Goal: Transaction & Acquisition: Book appointment/travel/reservation

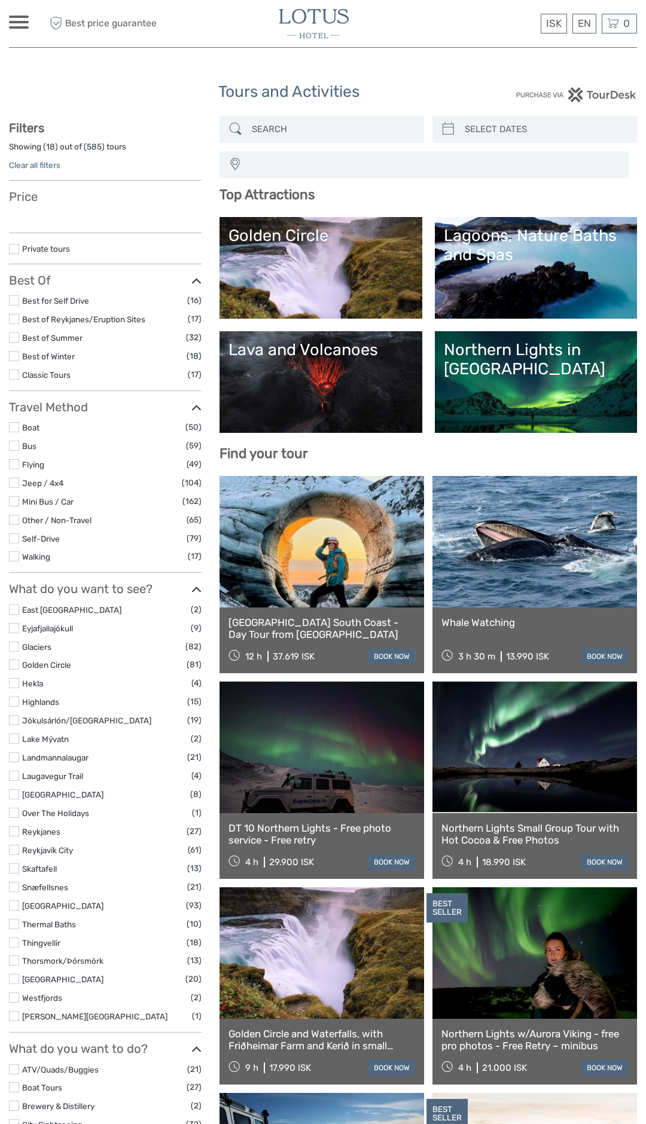
select select
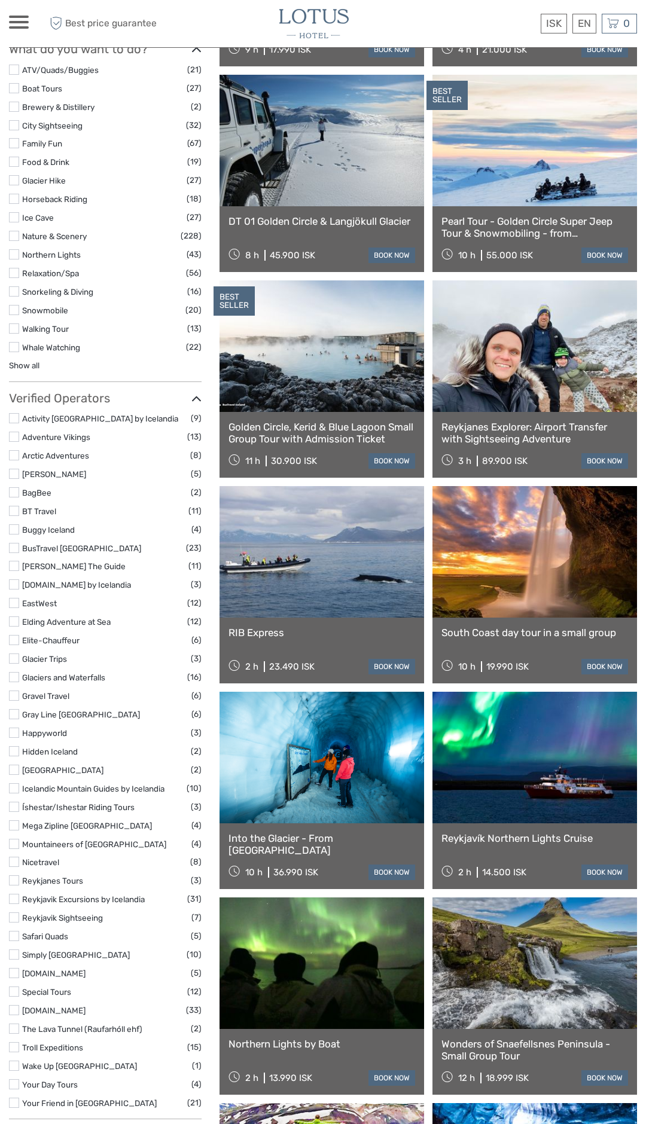
scroll to position [1019, 0]
click at [10, 896] on label at bounding box center [14, 898] width 10 height 10
click at [0, 0] on input "checkbox" at bounding box center [0, 0] width 0 height 0
click at [14, 898] on label at bounding box center [14, 898] width 10 height 10
click at [0, 0] on input "checkbox" at bounding box center [0, 0] width 0 height 0
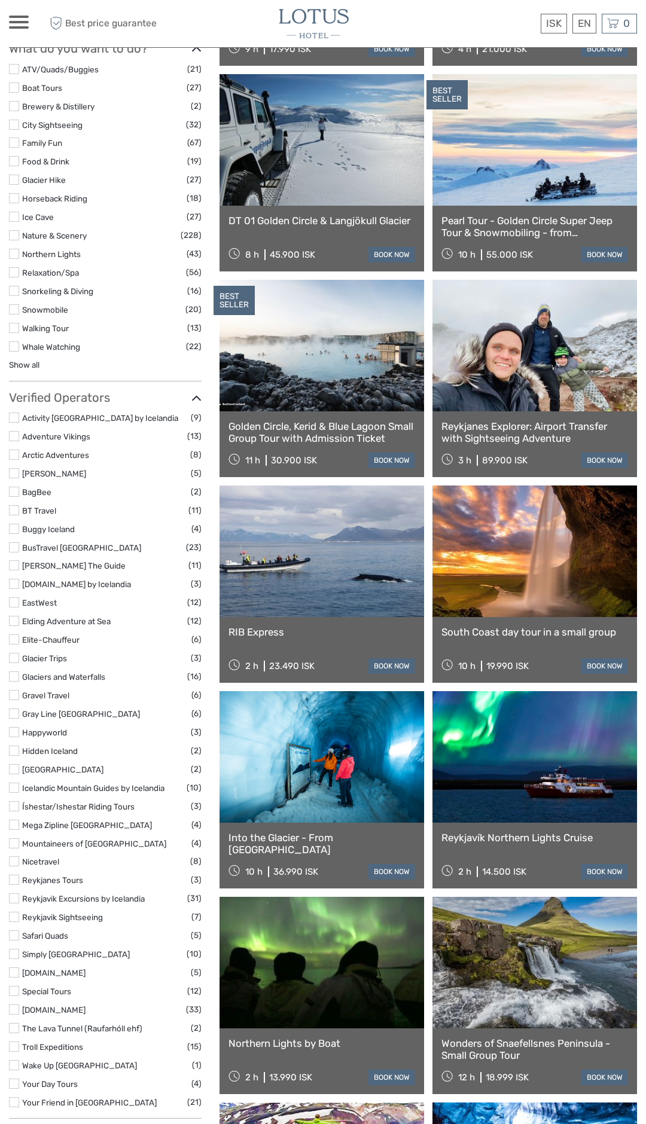
click at [10, 900] on label at bounding box center [14, 898] width 10 height 10
click at [0, 0] on input "checkbox" at bounding box center [0, 0] width 0 height 0
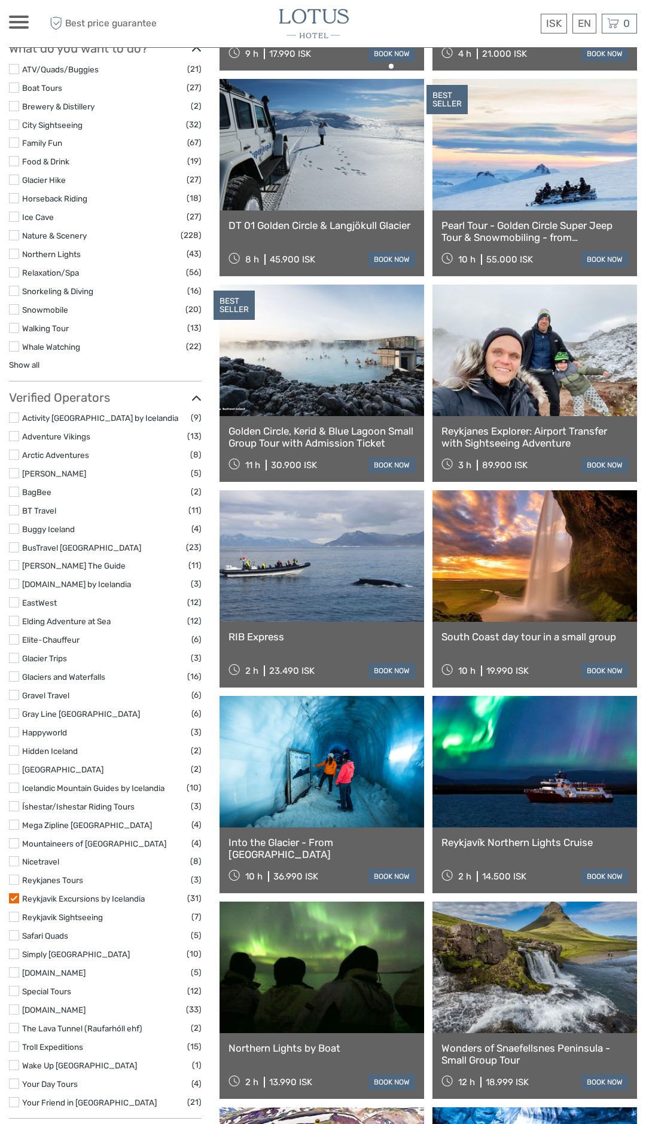
click at [11, 899] on label at bounding box center [14, 898] width 10 height 10
click at [0, 0] on input "checkbox" at bounding box center [0, 0] width 0 height 0
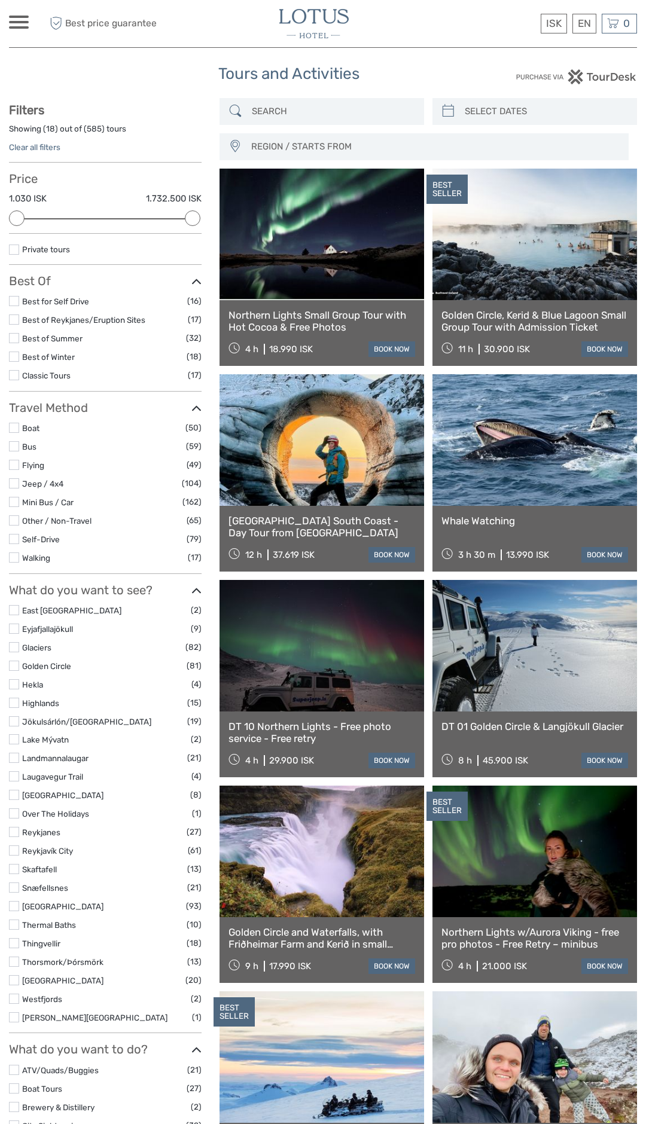
scroll to position [15, 0]
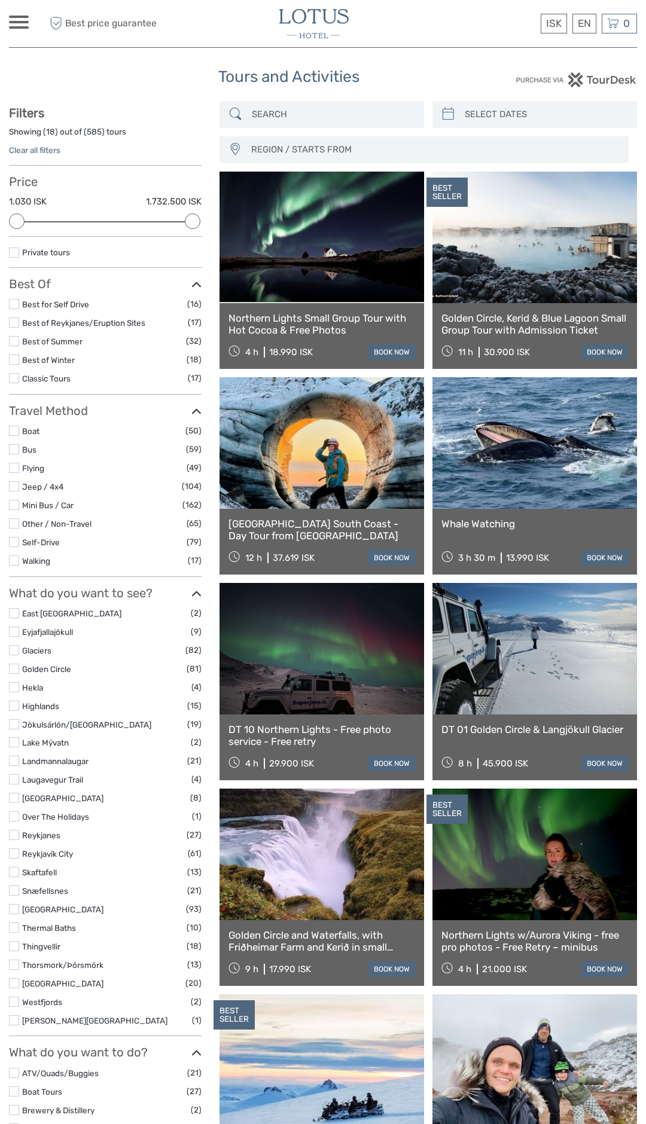
click at [554, 230] on link at bounding box center [534, 238] width 205 height 132
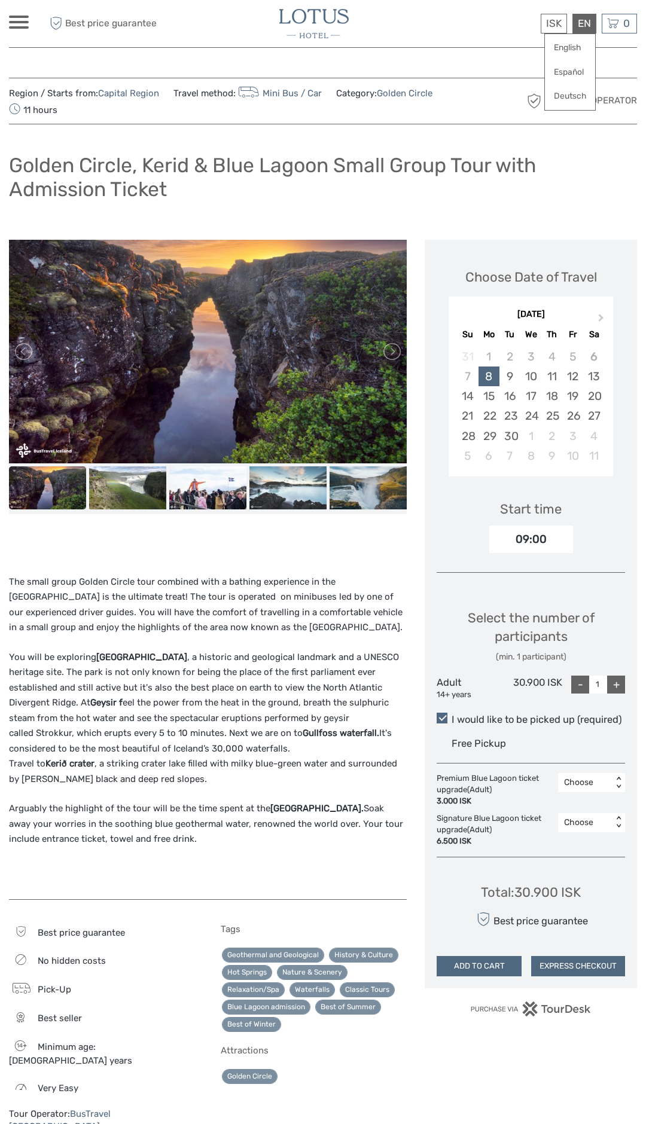
click at [589, 18] on div "EN English Español Deutsch" at bounding box center [584, 24] width 24 height 20
click at [571, 69] on link "Español" at bounding box center [570, 73] width 50 height 22
